Goal: Information Seeking & Learning: Learn about a topic

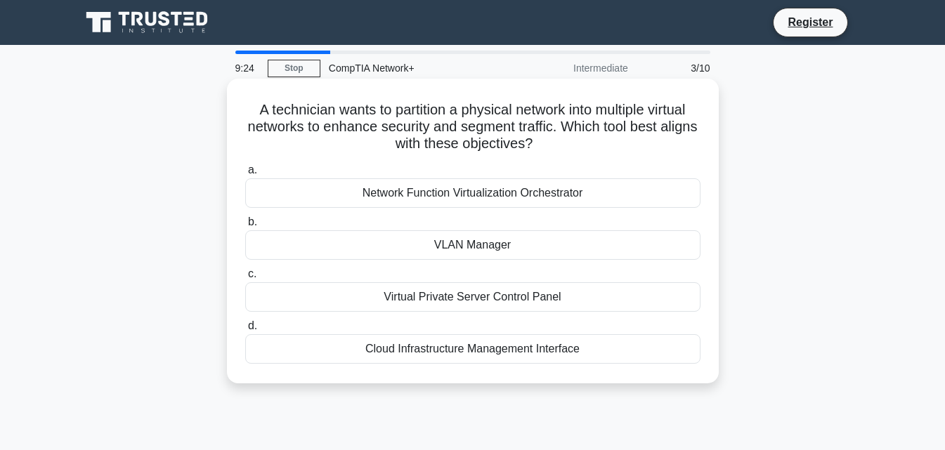
click at [500, 296] on div "Virtual Private Server Control Panel" at bounding box center [472, 297] width 455 height 30
click at [245, 279] on input "c. Virtual Private Server Control Panel" at bounding box center [245, 274] width 0 height 9
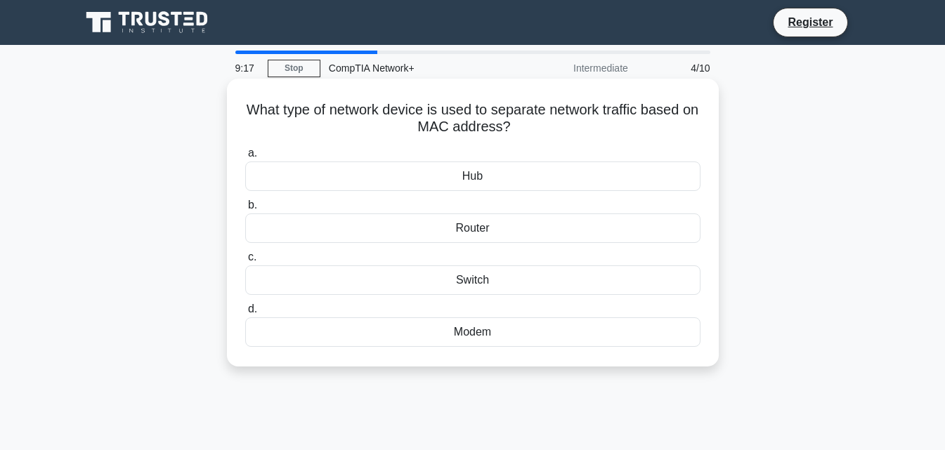
click at [469, 336] on div "Modem" at bounding box center [472, 333] width 455 height 30
click at [245, 314] on input "d. Modem" at bounding box center [245, 309] width 0 height 9
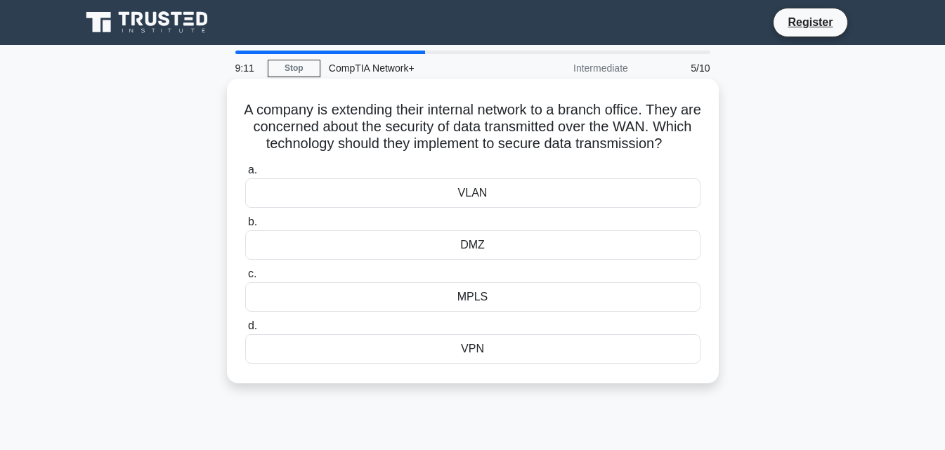
click at [474, 208] on div "VLAN" at bounding box center [472, 193] width 455 height 30
click at [245, 175] on input "a. VLAN" at bounding box center [245, 170] width 0 height 9
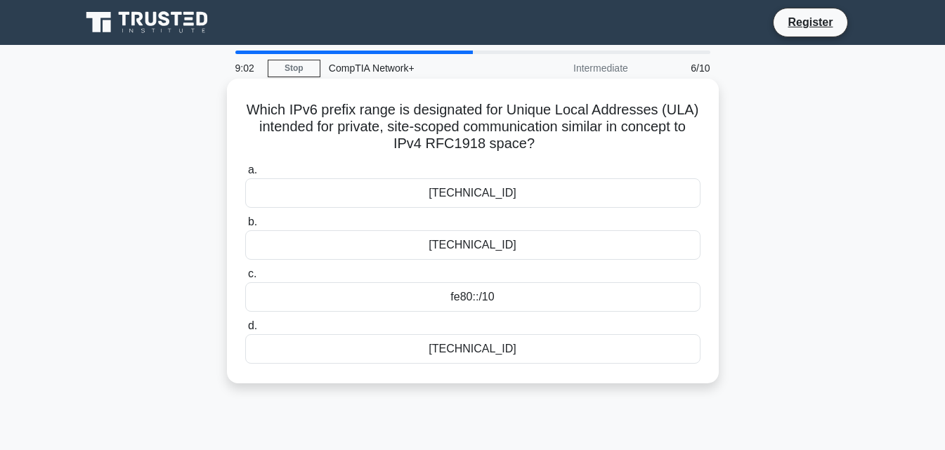
click at [478, 193] on div "[TECHNICAL_ID]" at bounding box center [472, 193] width 455 height 30
click at [245, 175] on input "a. ff00::/8" at bounding box center [245, 170] width 0 height 9
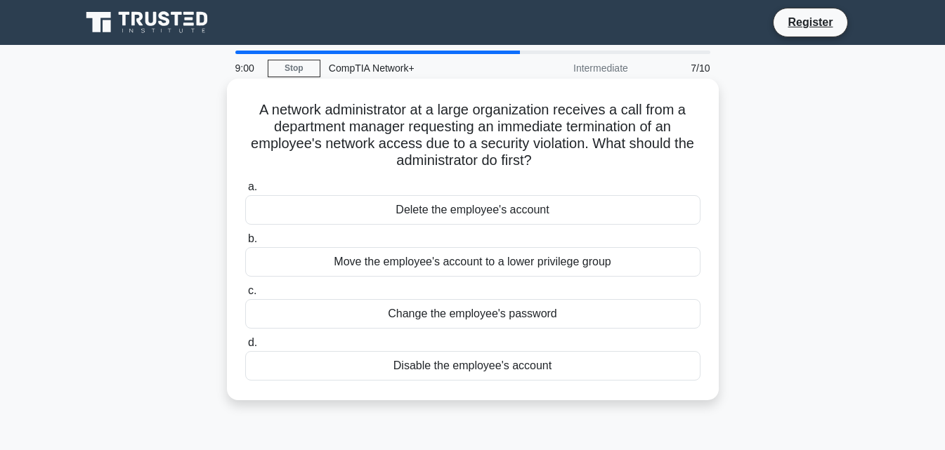
click at [475, 262] on div "Move the employee's account to a lower privilege group" at bounding box center [472, 262] width 455 height 30
click at [245, 244] on input "b. Move the employee's account to a lower privilege group" at bounding box center [245, 239] width 0 height 9
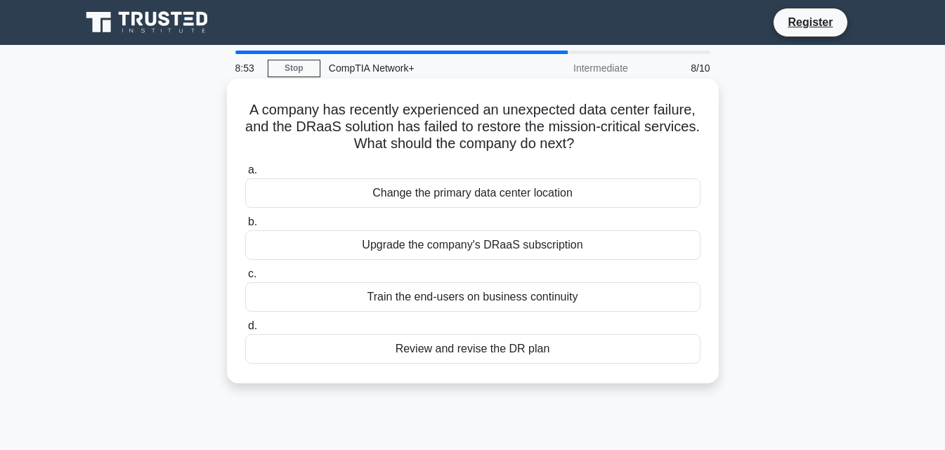
click at [466, 289] on div "Train the end-users on business continuity" at bounding box center [472, 297] width 455 height 30
click at [245, 279] on input "c. Train the end-users on business continuity" at bounding box center [245, 274] width 0 height 9
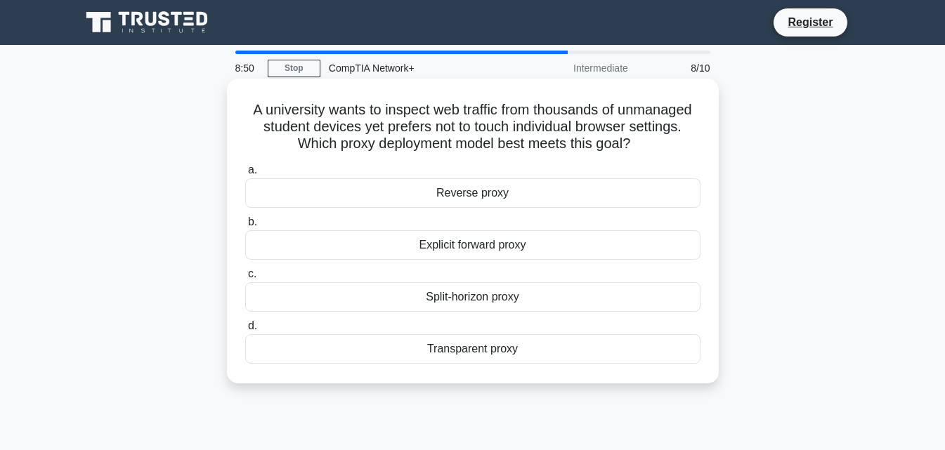
click at [467, 242] on div "Explicit forward proxy" at bounding box center [472, 245] width 455 height 30
click at [245, 227] on input "b. Explicit forward proxy" at bounding box center [245, 222] width 0 height 9
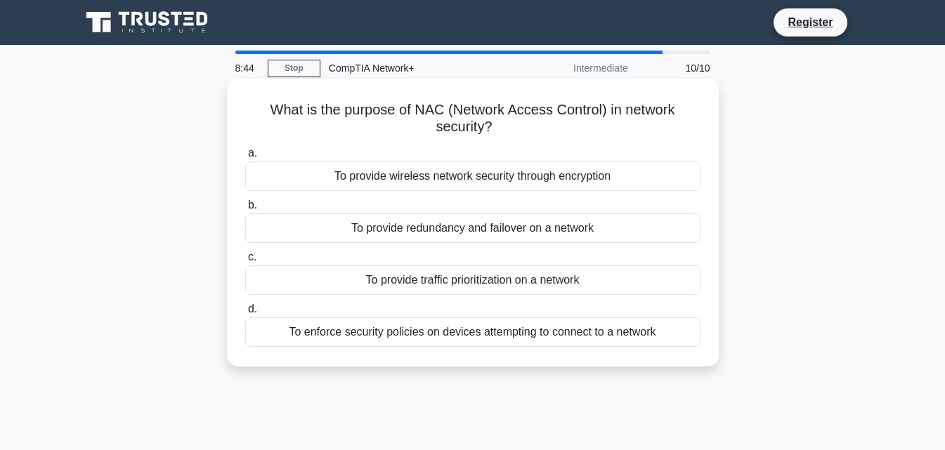
click at [474, 329] on div "To enforce security policies on devices attempting to connect to a network" at bounding box center [472, 333] width 455 height 30
click at [245, 314] on input "d. To enforce security policies on devices attempting to connect to a network" at bounding box center [245, 309] width 0 height 9
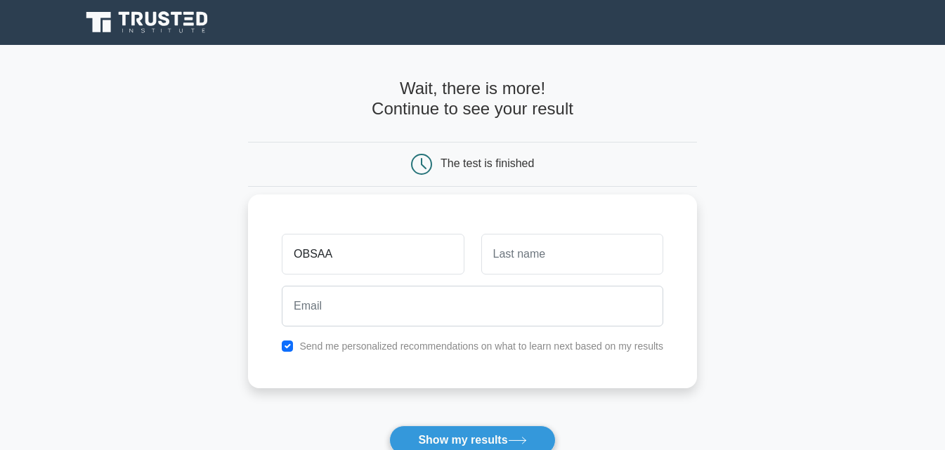
type input "OBSAA"
click at [518, 260] on input "text" at bounding box center [572, 254] width 182 height 41
type input "USMAN"
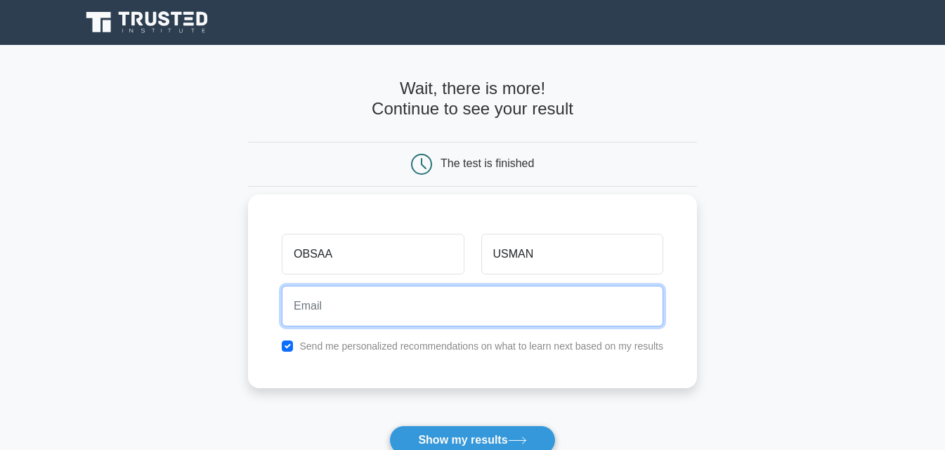
click at [403, 304] on input "email" at bounding box center [473, 306] width 382 height 41
type input "omerhassanur@gmail.com"
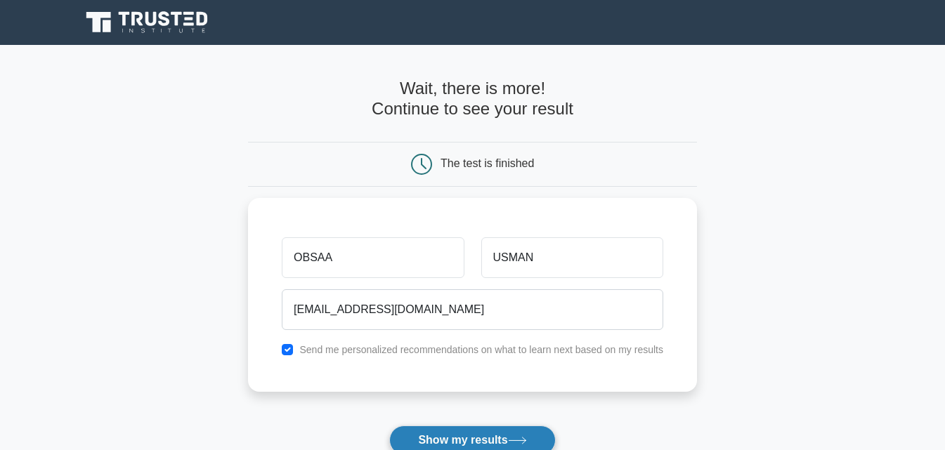
click at [474, 436] on button "Show my results" at bounding box center [472, 441] width 166 height 30
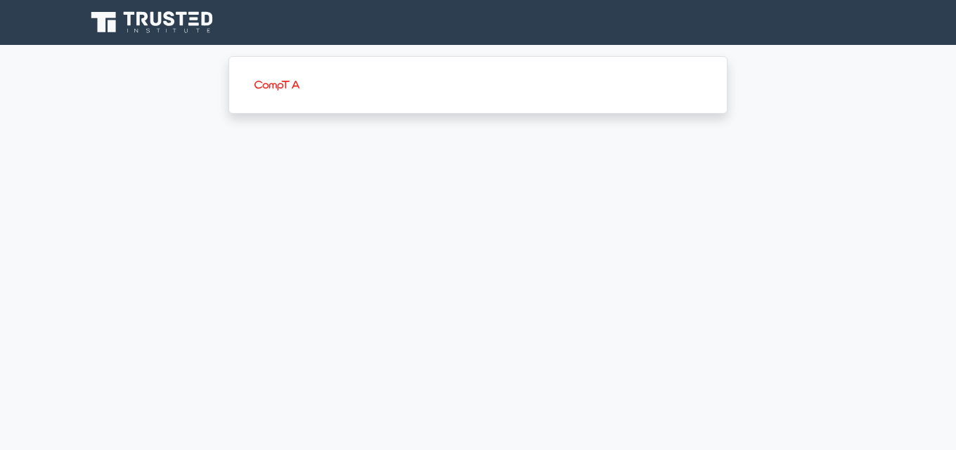
click at [710, 247] on main "image/svg+xml" at bounding box center [478, 247] width 956 height 405
click at [955, 292] on main "image/svg+xml" at bounding box center [478, 247] width 956 height 405
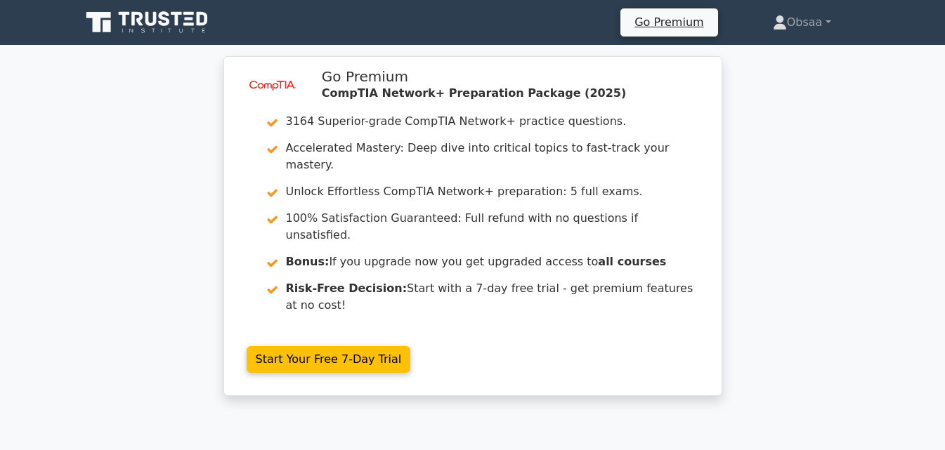
scroll to position [394, 0]
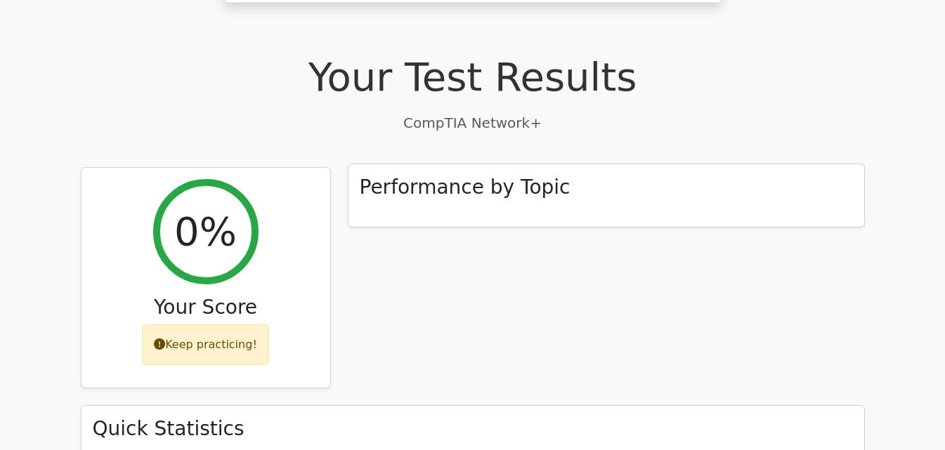
click at [446, 176] on h3 "Performance by Topic" at bounding box center [465, 188] width 211 height 24
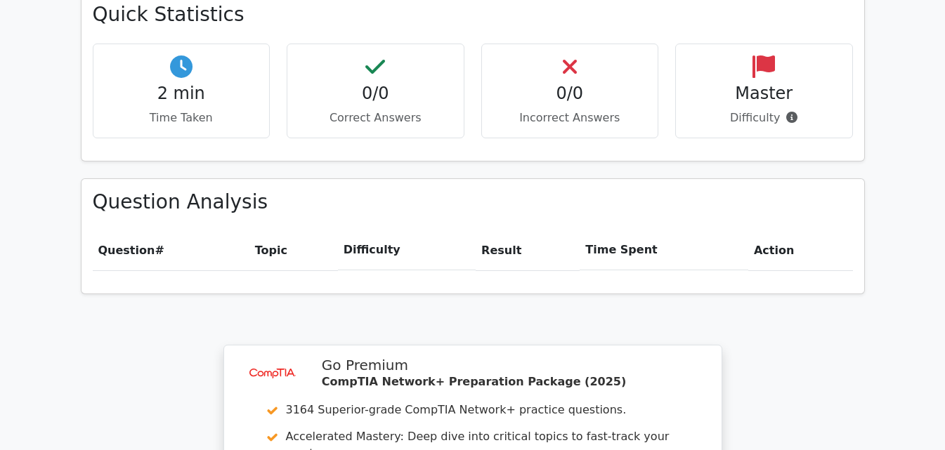
scroll to position [815, 0]
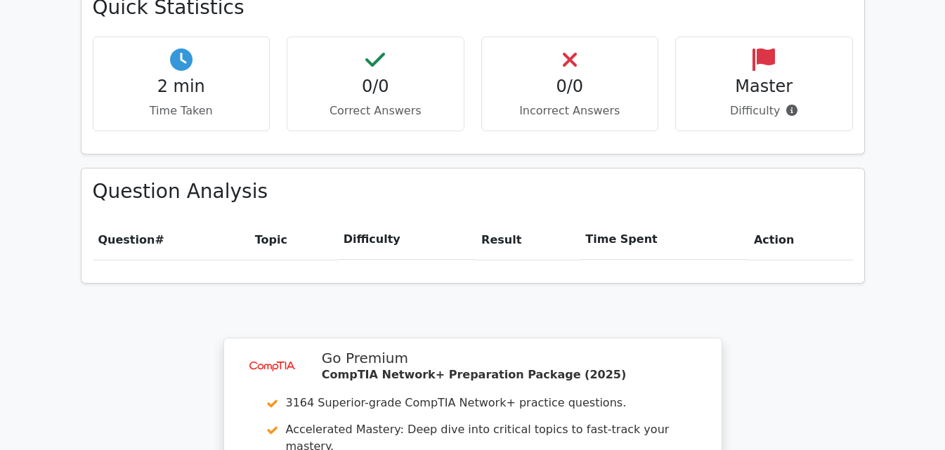
click at [507, 220] on th "Result" at bounding box center [528, 240] width 104 height 40
click at [112, 233] on span "Question" at bounding box center [126, 239] width 57 height 13
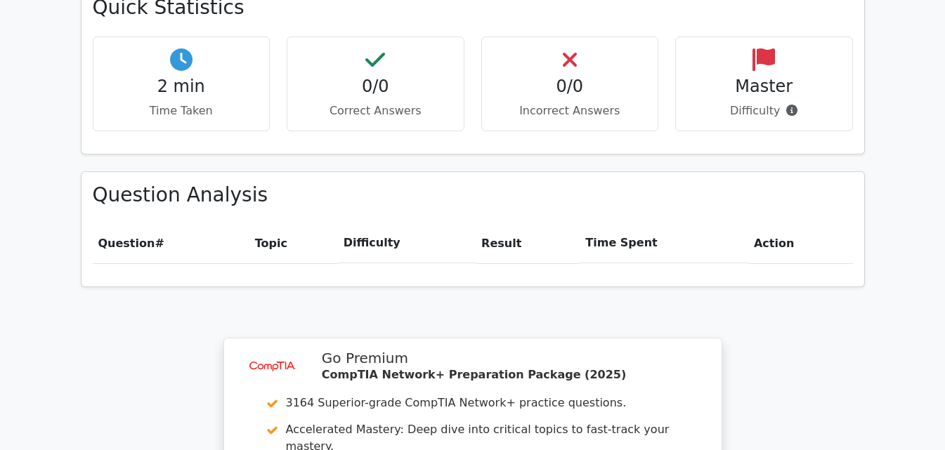
scroll to position [1209, 0]
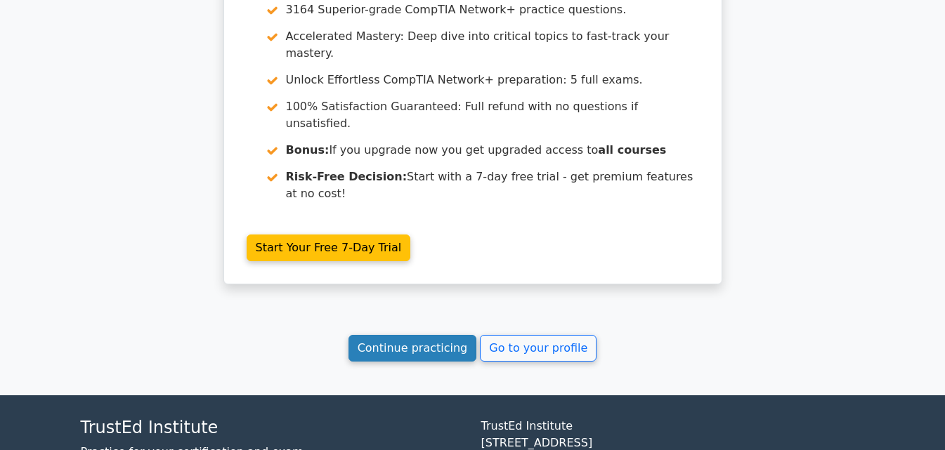
click at [417, 335] on link "Continue practicing" at bounding box center [413, 348] width 129 height 27
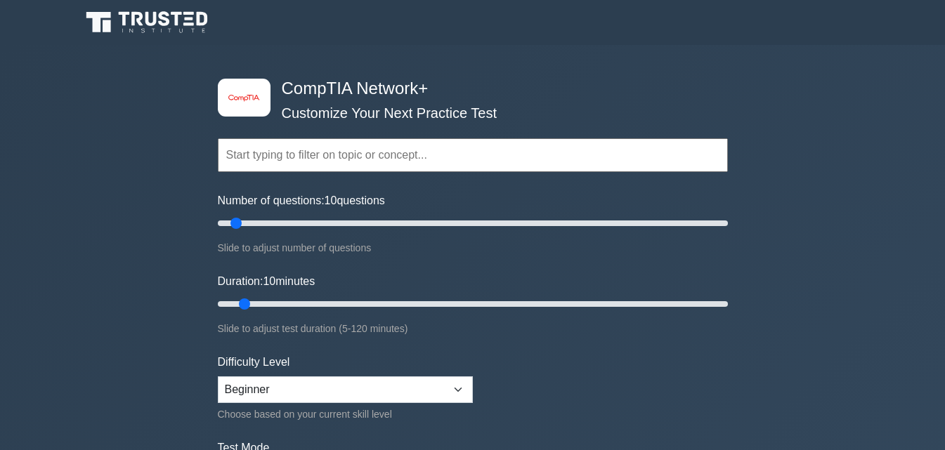
click at [325, 148] on input "text" at bounding box center [473, 155] width 510 height 34
click at [820, 23] on link "Obsaa" at bounding box center [802, 22] width 123 height 28
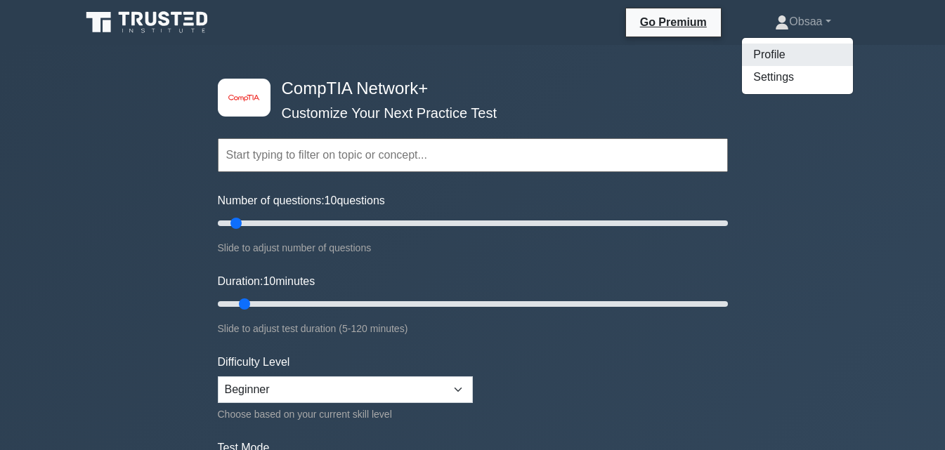
click at [767, 46] on link "Profile" at bounding box center [797, 55] width 111 height 22
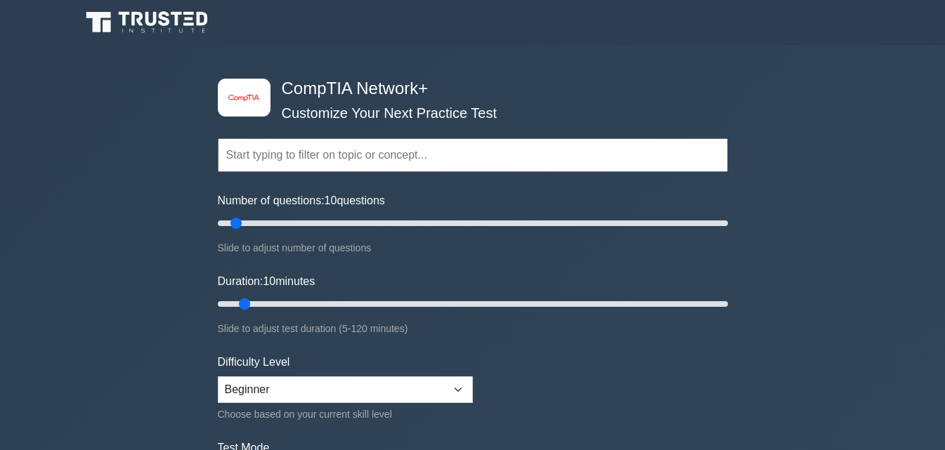
scroll to position [787, 0]
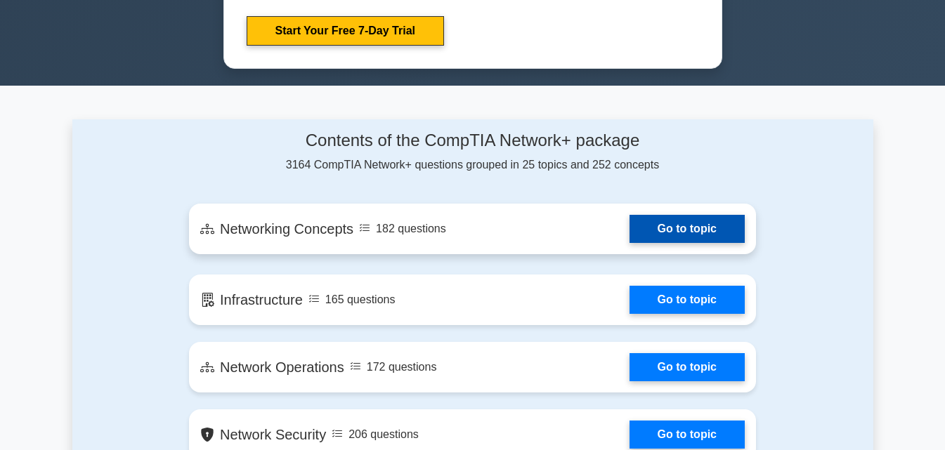
click at [686, 221] on link "Go to topic" at bounding box center [687, 229] width 115 height 28
click at [680, 228] on link "Go to topic" at bounding box center [687, 229] width 115 height 28
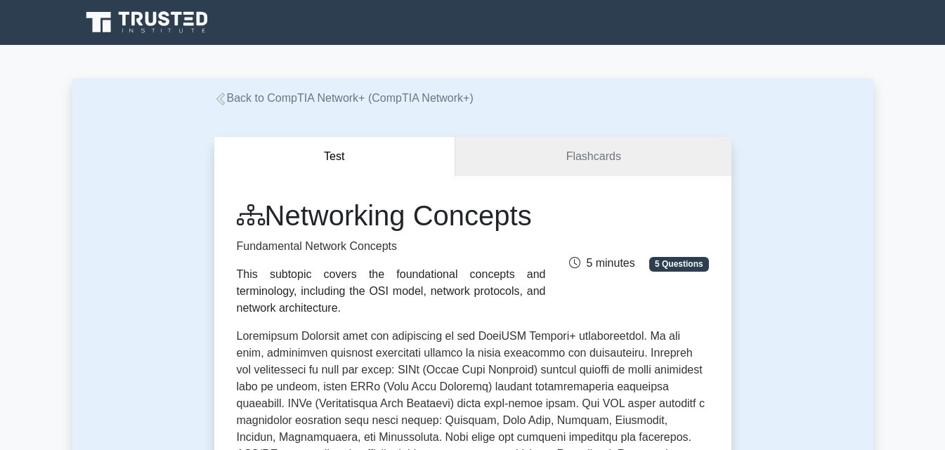
radio input "true"
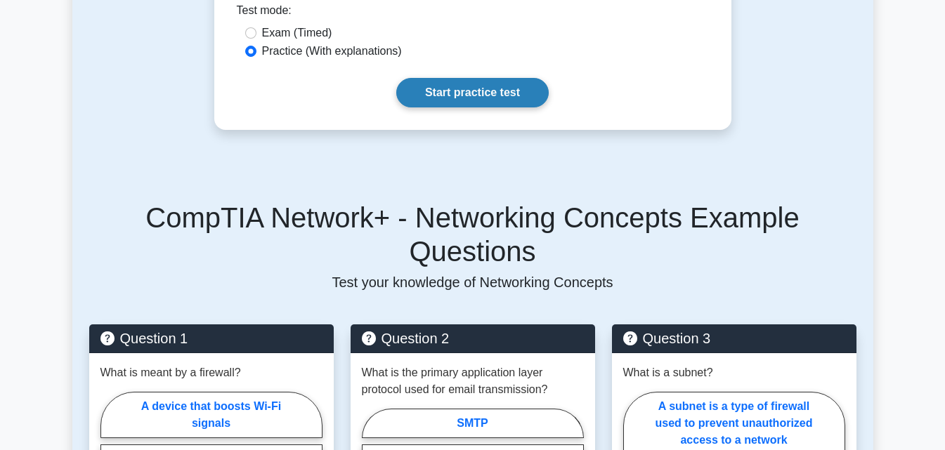
click at [465, 103] on link "Start practice test" at bounding box center [472, 93] width 152 height 30
click at [248, 39] on input "Exam (Timed)" at bounding box center [250, 32] width 11 height 11
radio input "true"
click at [456, 108] on link "Start practice test" at bounding box center [472, 93] width 152 height 30
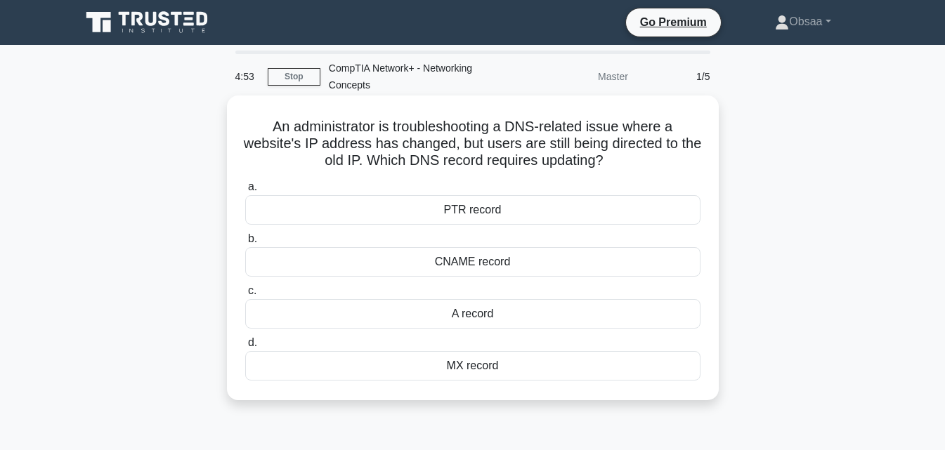
click at [450, 266] on div "CNAME record" at bounding box center [472, 262] width 455 height 30
click at [245, 244] on input "b. CNAME record" at bounding box center [245, 239] width 0 height 9
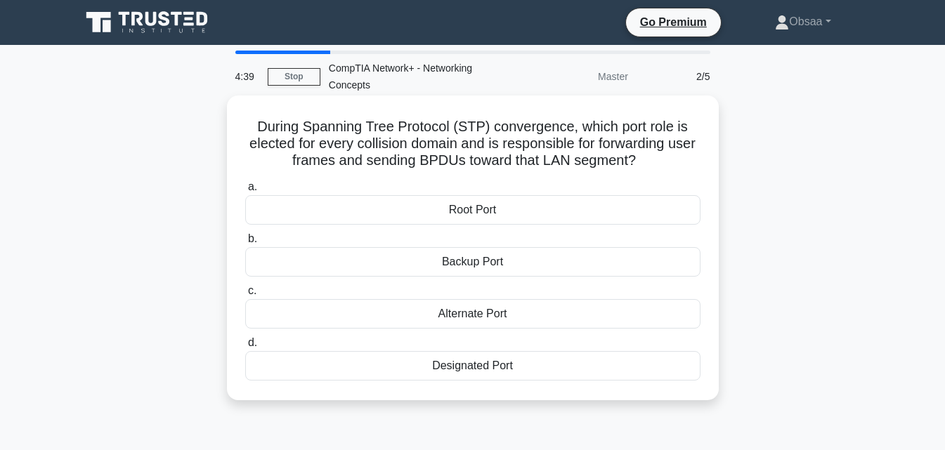
click at [471, 202] on div "Root Port" at bounding box center [472, 210] width 455 height 30
click at [245, 192] on input "a. Root Port" at bounding box center [245, 187] width 0 height 9
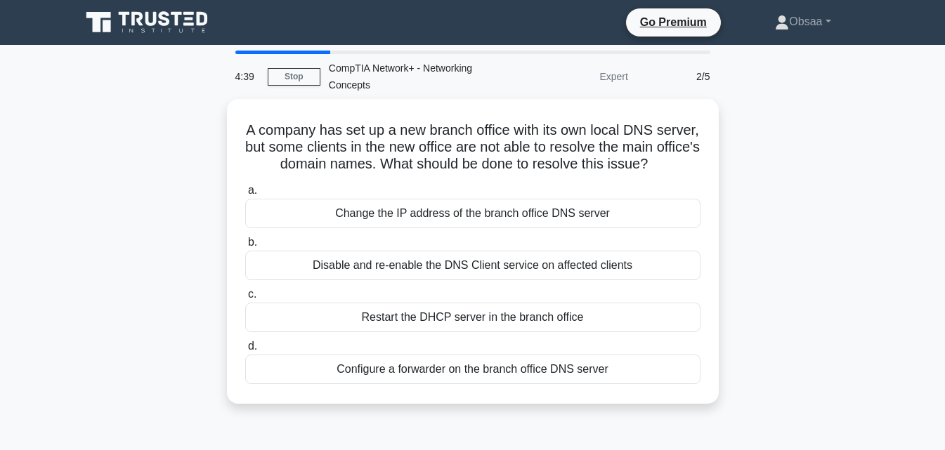
click at [471, 202] on label "a. Change the IP address of the branch office DNS server" at bounding box center [472, 205] width 455 height 46
click at [245, 195] on input "a. Change the IP address of the branch office DNS server" at bounding box center [245, 190] width 0 height 9
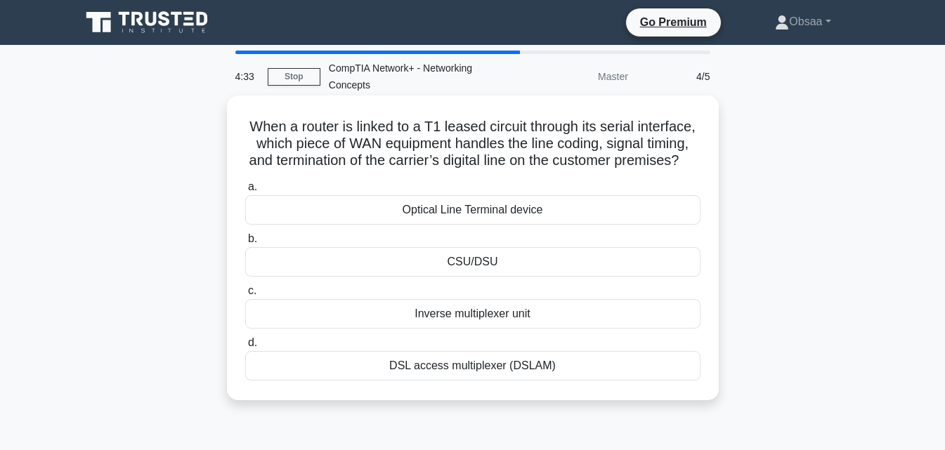
click at [488, 381] on div "DSL access multiplexer (DSLAM)" at bounding box center [472, 366] width 455 height 30
click at [245, 348] on input "d. DSL access multiplexer (DSLAM)" at bounding box center [245, 343] width 0 height 9
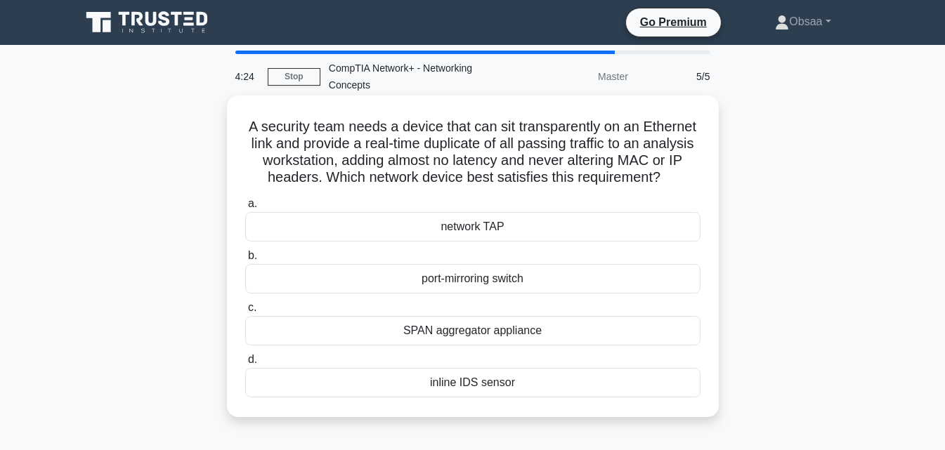
click at [472, 273] on div "port-mirroring switch" at bounding box center [472, 279] width 455 height 30
click at [245, 261] on input "b. port-mirroring switch" at bounding box center [245, 256] width 0 height 9
